Goal: Task Accomplishment & Management: Use online tool/utility

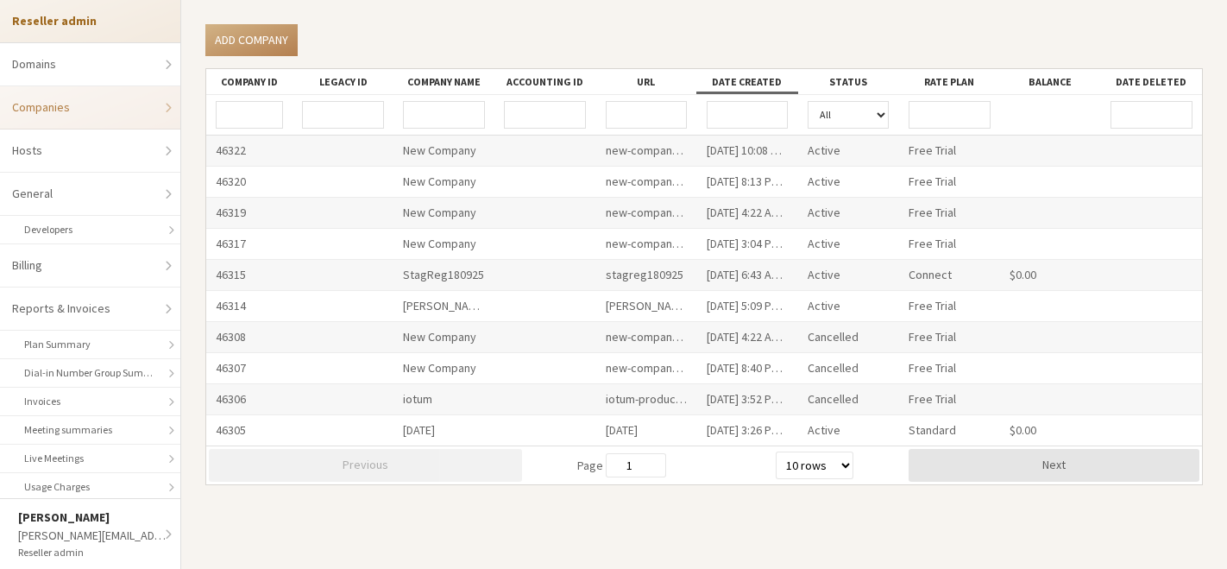
select select "10"
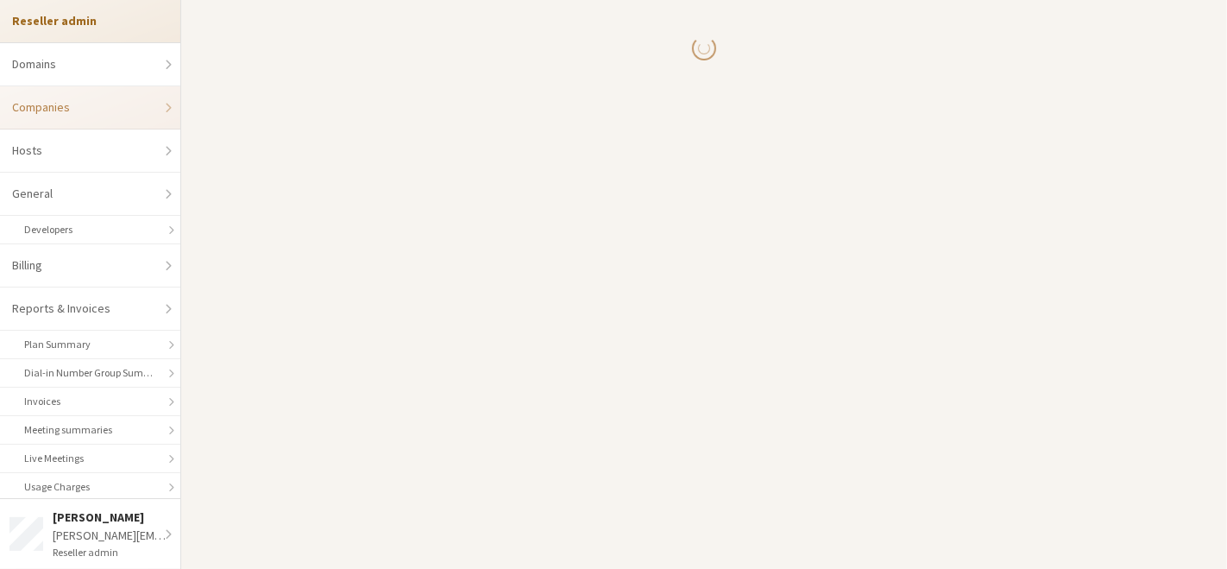
select select "10"
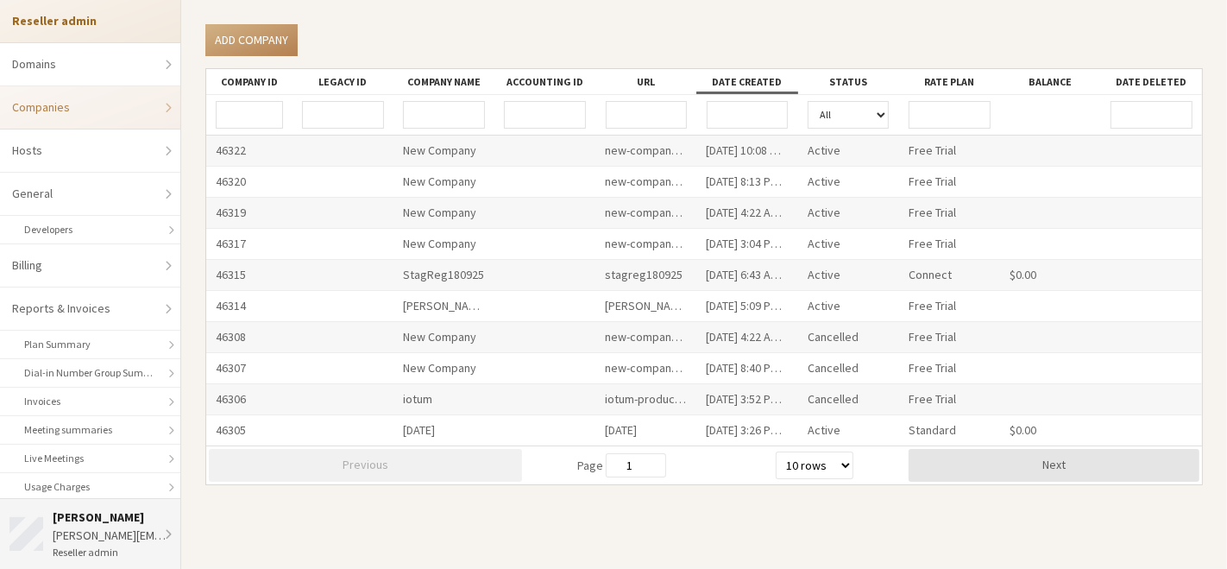
click at [98, 525] on div "[PERSON_NAME]" at bounding box center [112, 517] width 119 height 18
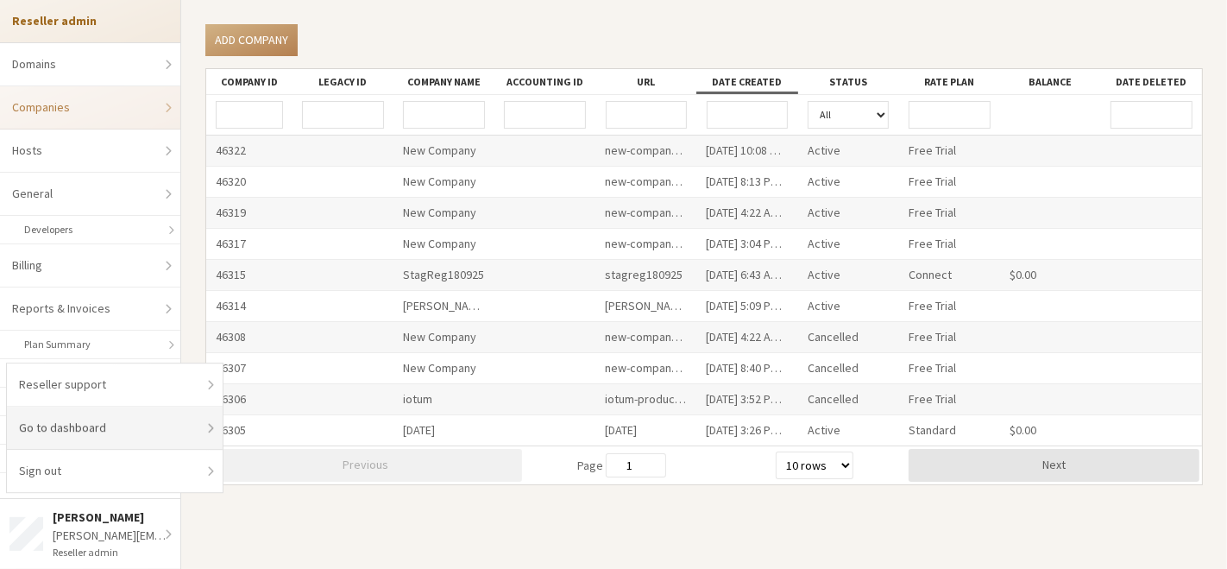
click at [116, 419] on link "Go to dashboard" at bounding box center [115, 427] width 216 height 43
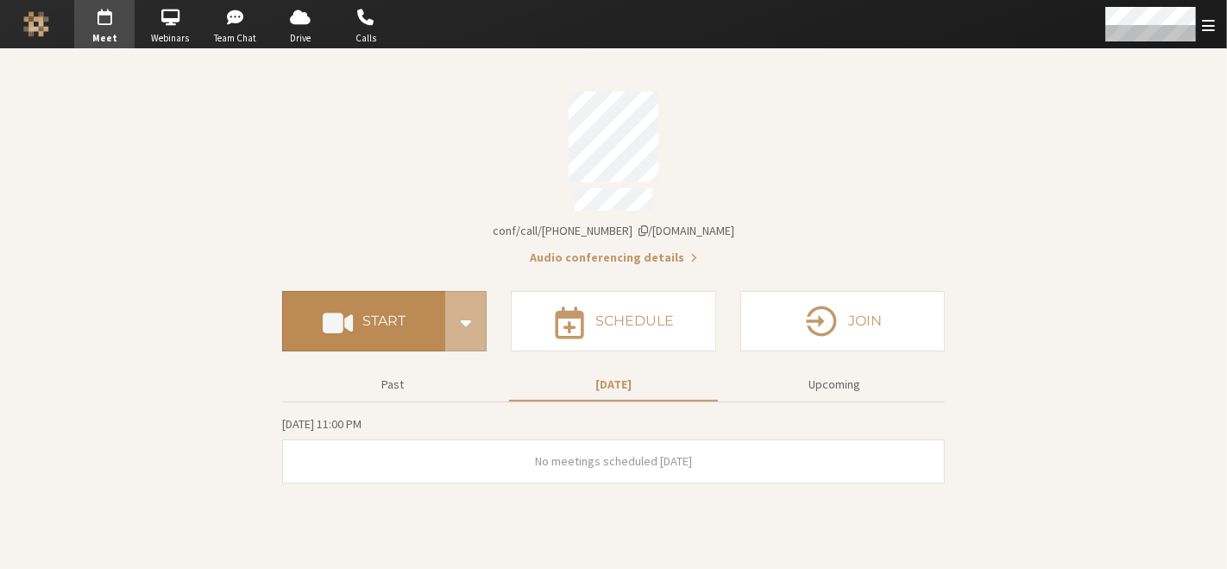
click at [394, 318] on h4 "Start" at bounding box center [383, 321] width 43 height 14
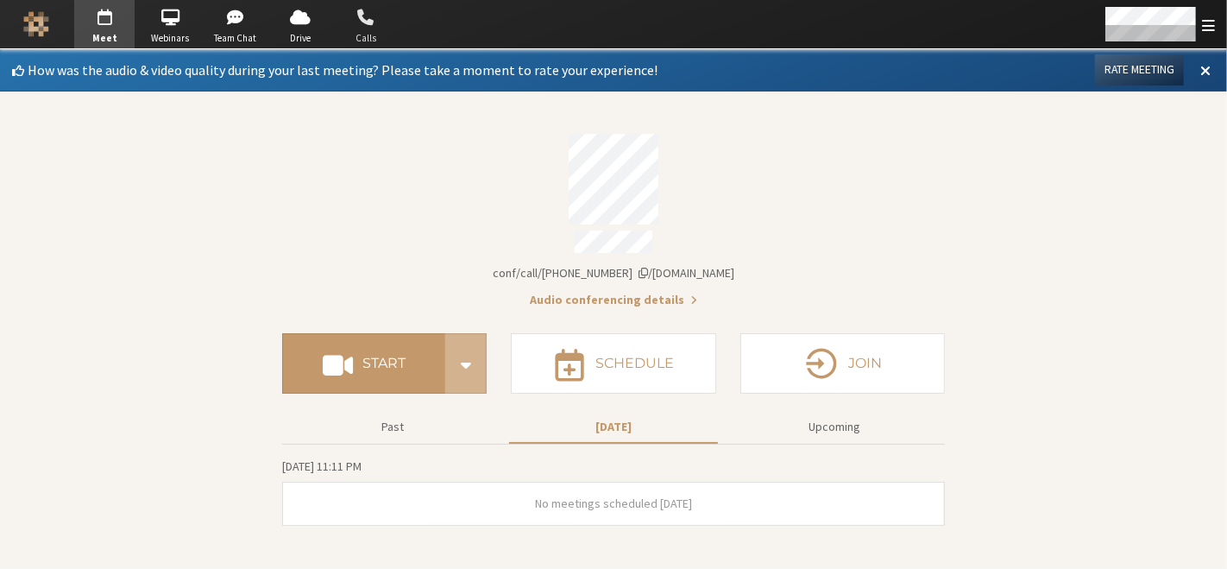
click at [369, 41] on span "Calls" at bounding box center [366, 38] width 60 height 15
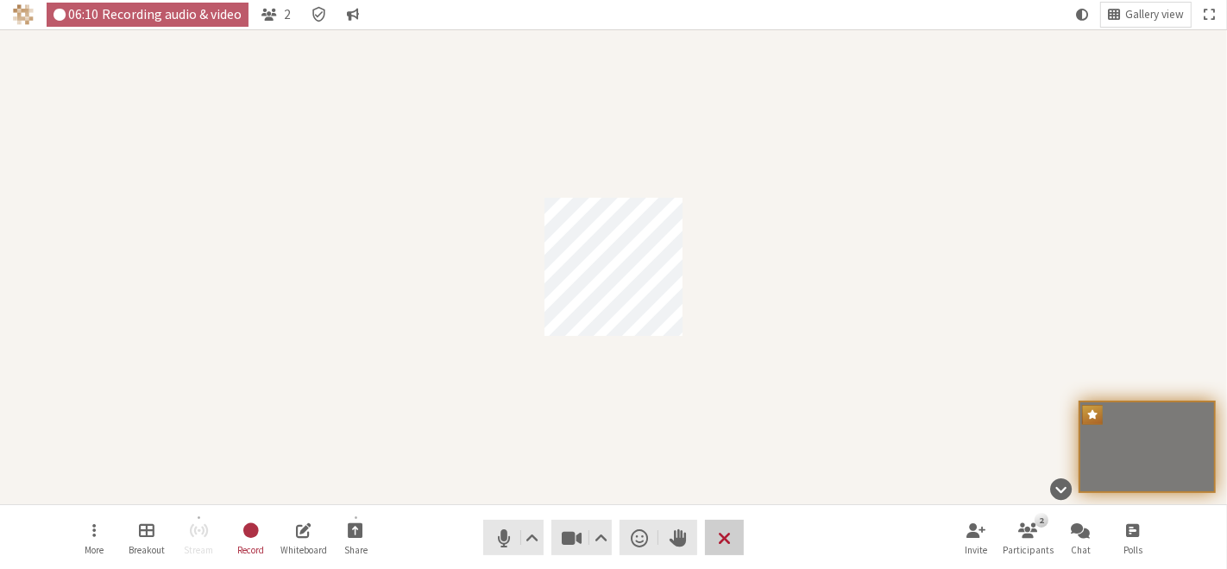
click at [715, 526] on button "Leave" at bounding box center [724, 537] width 39 height 35
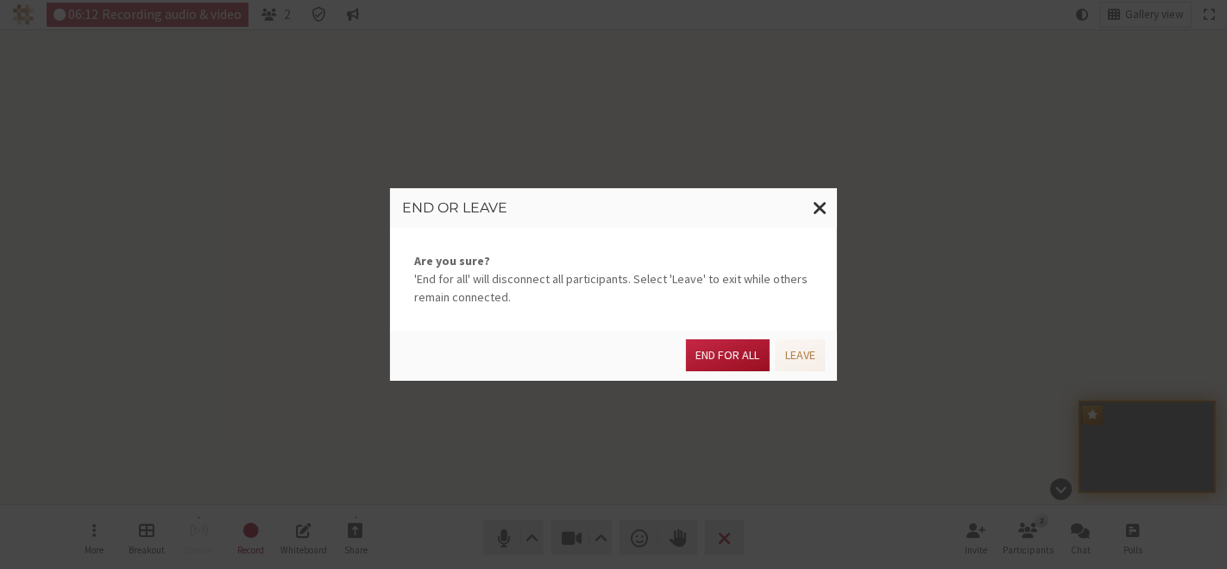
click at [729, 346] on button "End for all" at bounding box center [727, 355] width 83 height 32
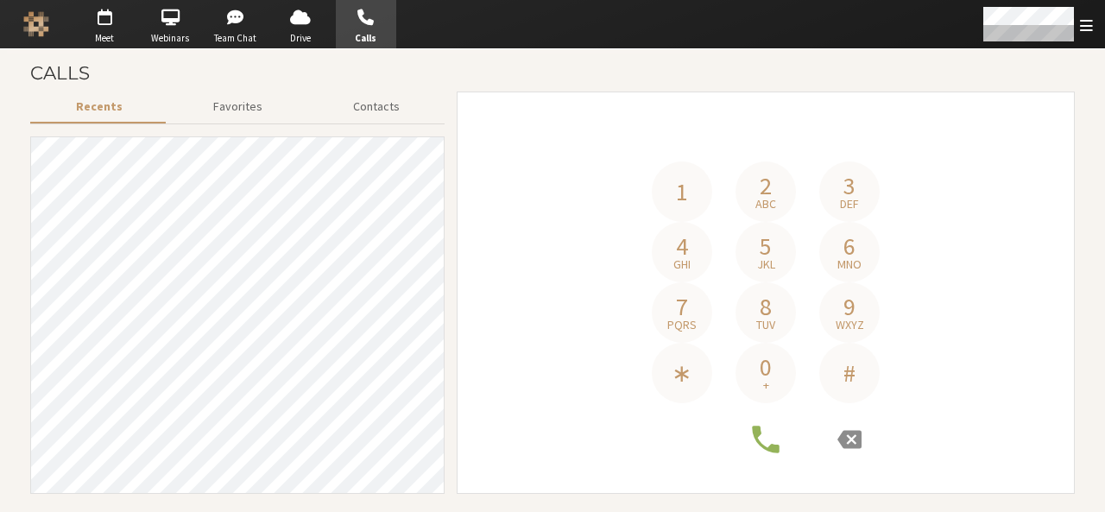
click at [777, 148] on h4 "Phone number" at bounding box center [766, 136] width 242 height 52
click at [781, 291] on button "8 tuv" at bounding box center [765, 312] width 60 height 60
click at [849, 444] on icon at bounding box center [849, 440] width 24 height 18
click at [759, 246] on span "5" at bounding box center [765, 246] width 12 height 24
click at [759, 210] on span "abc" at bounding box center [765, 204] width 21 height 12
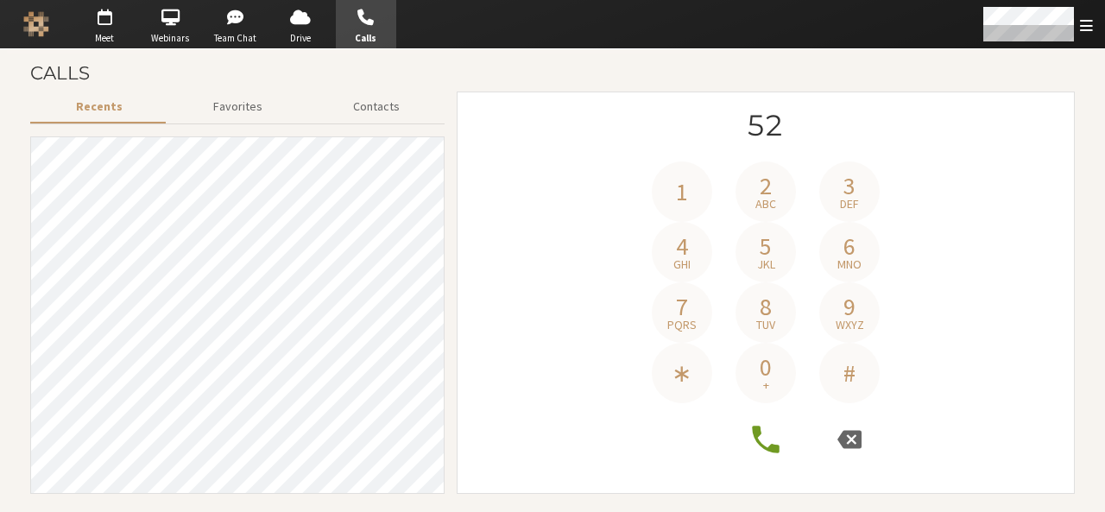
click at [863, 187] on button "3 def" at bounding box center [849, 191] width 60 height 60
click at [861, 230] on button "6 mno" at bounding box center [849, 252] width 60 height 60
click at [854, 443] on icon at bounding box center [849, 439] width 24 height 24
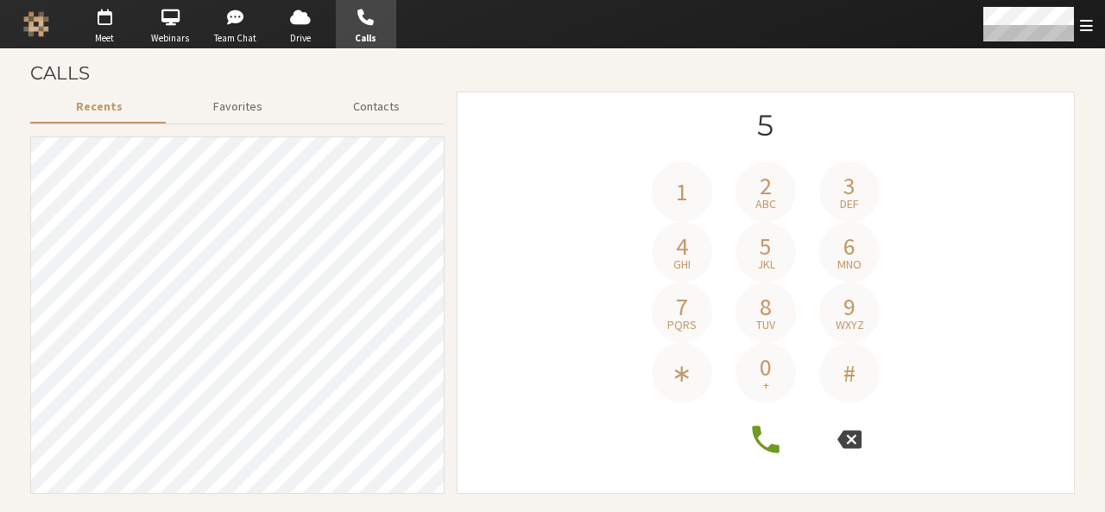
click at [854, 443] on icon at bounding box center [849, 439] width 24 height 24
click at [954, 268] on div "1 2 abc 3 def 4 ghi 5 jkl 6 mno 7 pqrs 8 tuv 9 wxyz ∗ 0 + #" at bounding box center [765, 293] width 592 height 366
click at [689, 194] on button "1" at bounding box center [682, 191] width 60 height 60
click at [677, 255] on span "4" at bounding box center [682, 246] width 12 height 24
click at [678, 294] on span "7" at bounding box center [682, 306] width 12 height 24
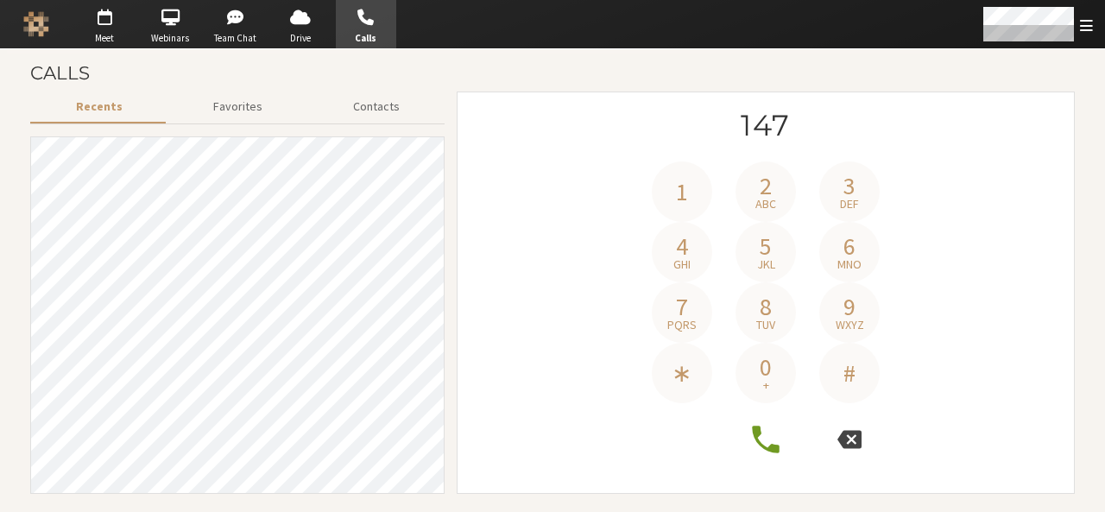
click at [857, 443] on icon at bounding box center [849, 440] width 24 height 18
click at [851, 312] on span "9" at bounding box center [849, 306] width 12 height 24
click at [846, 248] on span "6" at bounding box center [849, 246] width 12 height 24
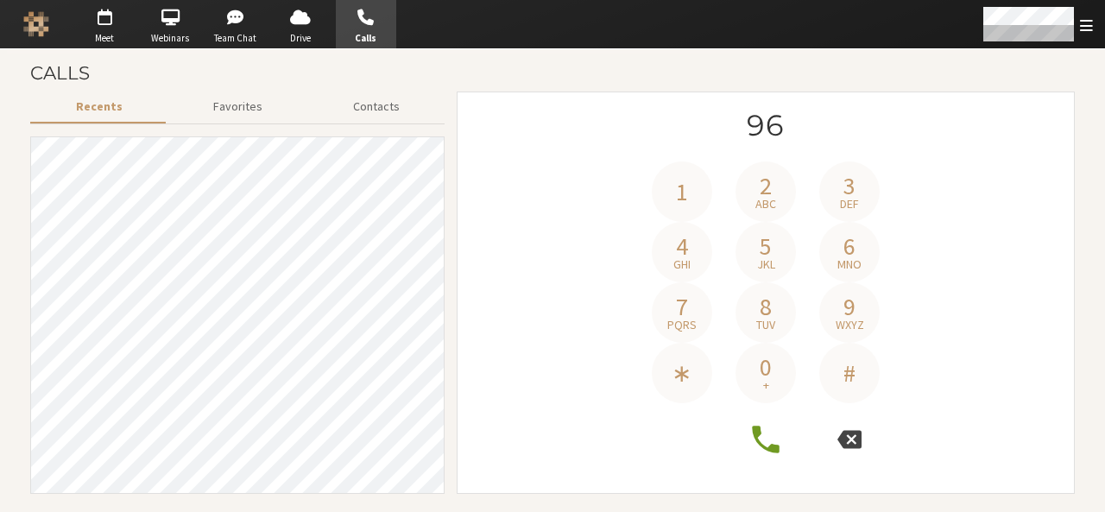
click at [855, 434] on icon at bounding box center [849, 440] width 24 height 18
click at [775, 308] on button "8 tuv" at bounding box center [765, 312] width 60 height 60
click at [770, 263] on span "jkl" at bounding box center [766, 264] width 18 height 12
click at [848, 261] on span "mno" at bounding box center [849, 264] width 24 height 12
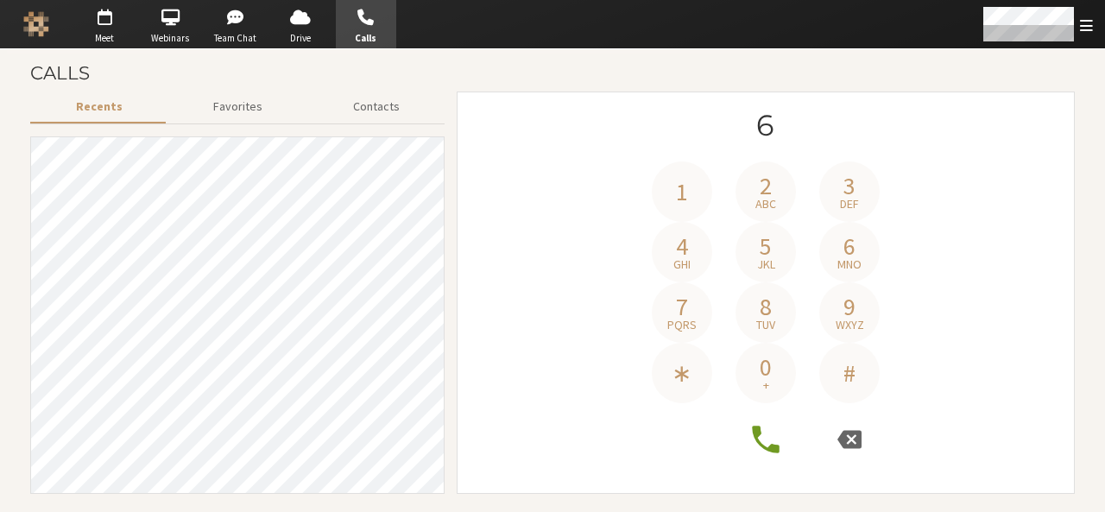
click at [848, 301] on span "9" at bounding box center [849, 306] width 12 height 24
click at [846, 248] on span "6" at bounding box center [849, 246] width 12 height 24
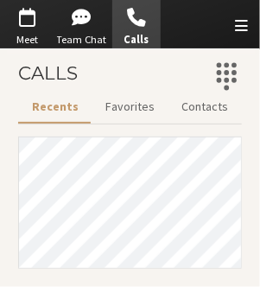
click at [231, 69] on icon "Dialpad" at bounding box center [226, 76] width 30 height 30
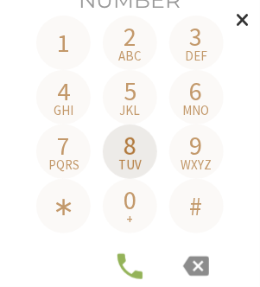
click at [135, 158] on span "tuv" at bounding box center [129, 164] width 23 height 13
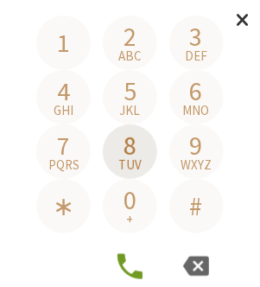
click at [135, 158] on span "tuv" at bounding box center [129, 164] width 23 height 13
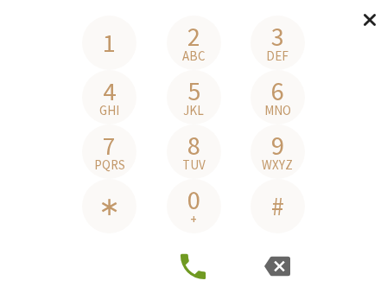
click at [375, 24] on span "Close modal" at bounding box center [369, 20] width 15 height 22
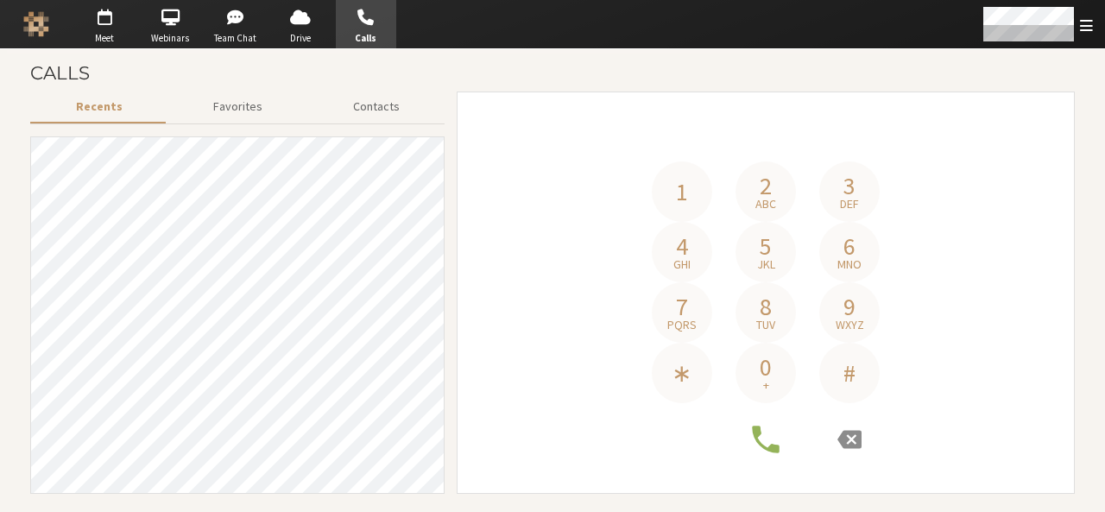
click at [782, 146] on h4 "Phone number" at bounding box center [766, 136] width 242 height 52
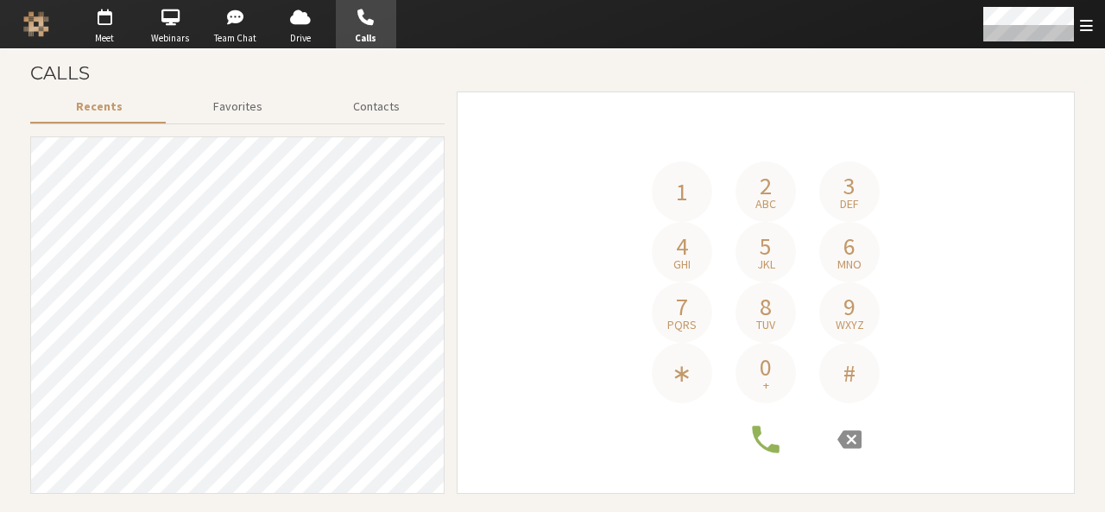
click at [766, 192] on span "2" at bounding box center [765, 185] width 12 height 24
click at [849, 442] on icon at bounding box center [849, 439] width 24 height 24
click at [687, 199] on span "1" at bounding box center [682, 192] width 12 height 24
click at [779, 204] on button "2 abc" at bounding box center [765, 191] width 60 height 60
click at [668, 203] on button "1" at bounding box center [682, 191] width 60 height 60
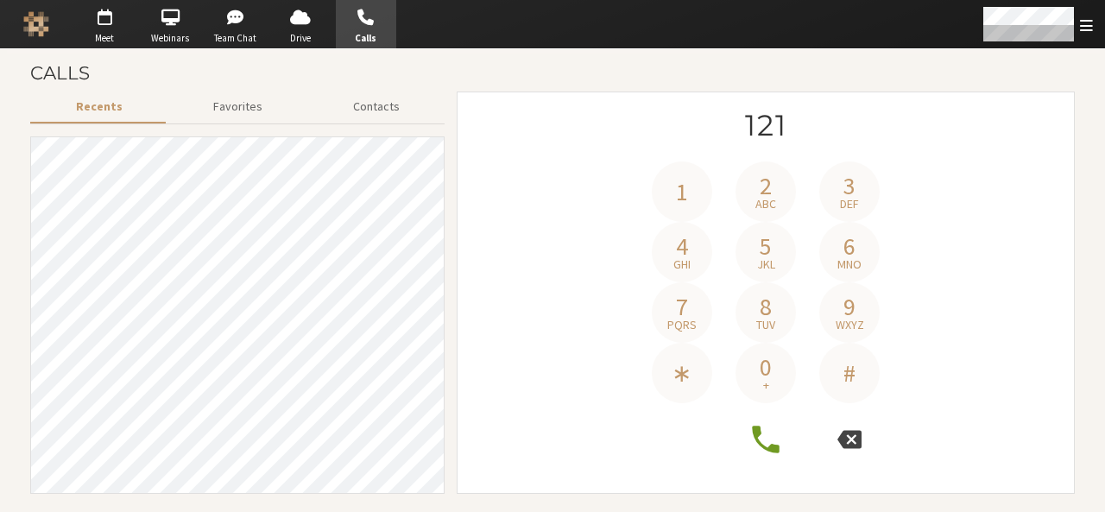
click at [866, 436] on button at bounding box center [849, 439] width 48 height 48
click at [766, 294] on span "8" at bounding box center [765, 306] width 12 height 24
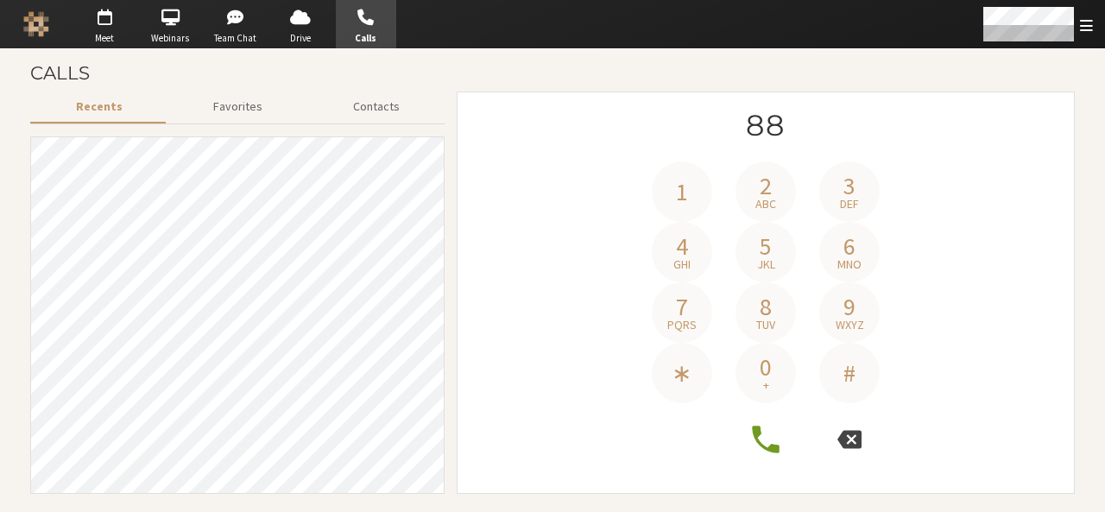
click at [853, 445] on icon at bounding box center [849, 440] width 24 height 18
click at [684, 306] on span "7" at bounding box center [682, 306] width 12 height 24
click at [851, 445] on icon at bounding box center [849, 440] width 24 height 18
click at [692, 312] on button "7 pqrs" at bounding box center [682, 312] width 60 height 60
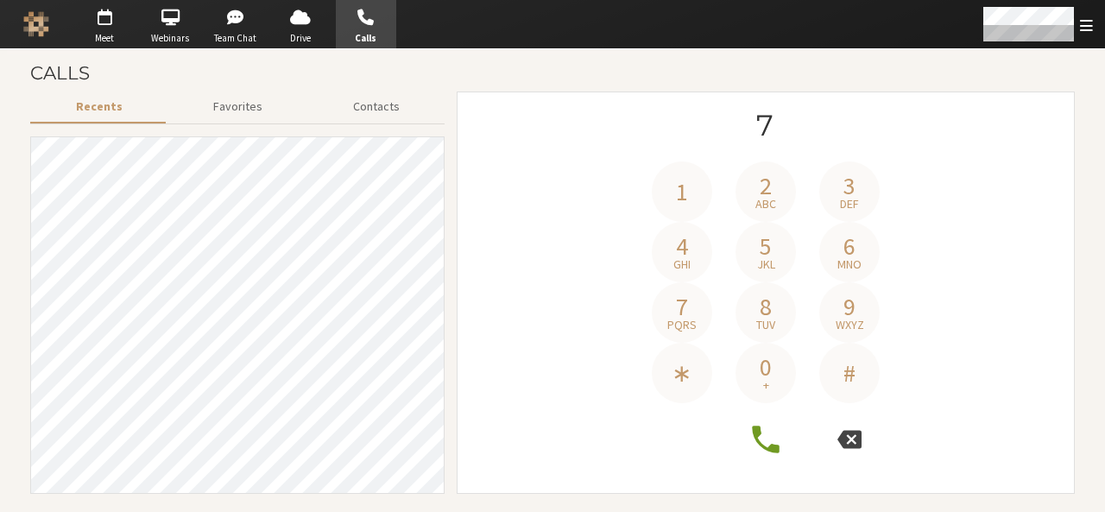
click at [849, 434] on icon at bounding box center [849, 440] width 24 height 18
click at [942, 327] on div "1 2 abc 3 def 4 ghi 5 jkl 6 mno 7 pqrs 8 tuv 9 wxyz ∗ 0 + #" at bounding box center [765, 293] width 592 height 366
